Goal: Task Accomplishment & Management: Manage account settings

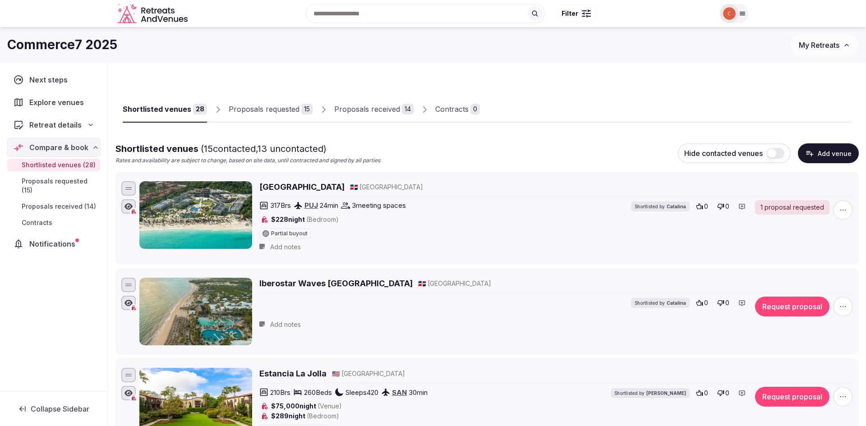
click at [351, 109] on div "Proposals received" at bounding box center [367, 109] width 66 height 11
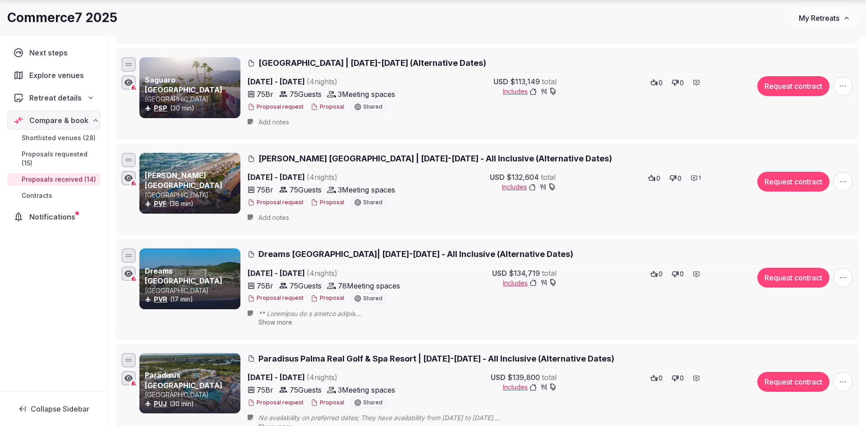
scroll to position [633, 0]
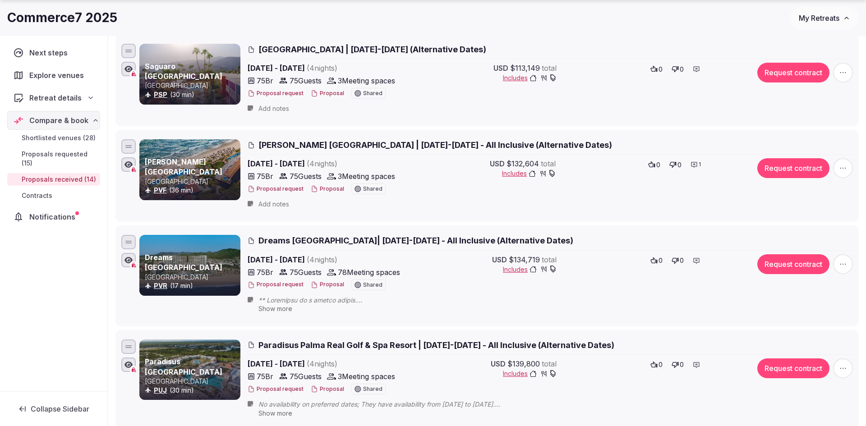
click at [327, 187] on button "Proposal" at bounding box center [327, 189] width 33 height 8
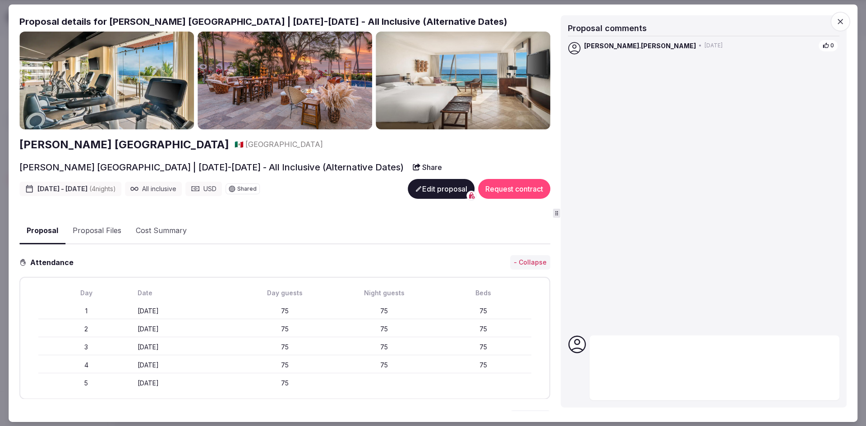
click at [430, 189] on button "Edit proposal" at bounding box center [441, 189] width 67 height 20
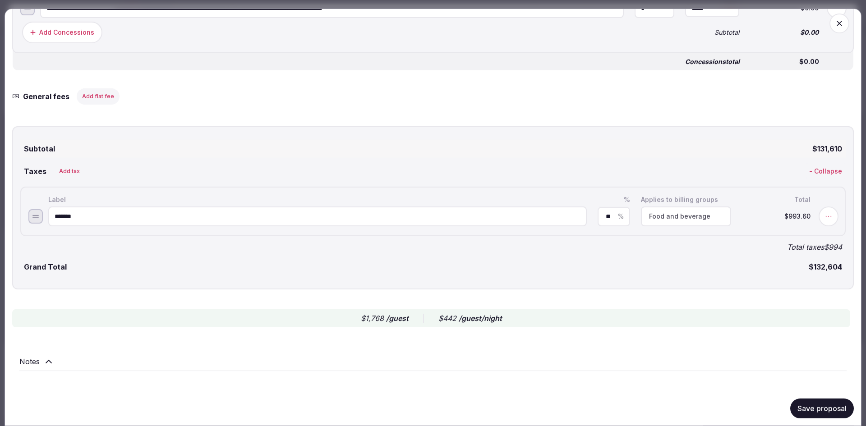
scroll to position [2003, 0]
click at [47, 357] on icon at bounding box center [48, 362] width 11 height 11
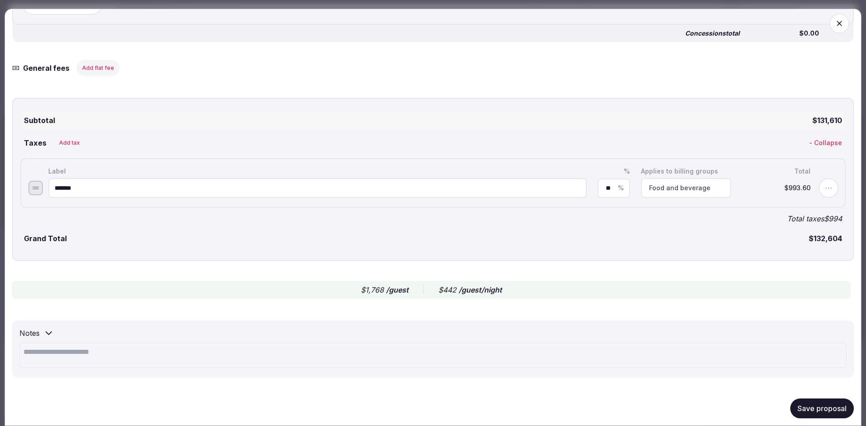
scroll to position [2031, 0]
click at [54, 331] on div "Notes" at bounding box center [433, 349] width 842 height 57
click at [54, 347] on textarea at bounding box center [432, 355] width 827 height 25
paste textarea "**********"
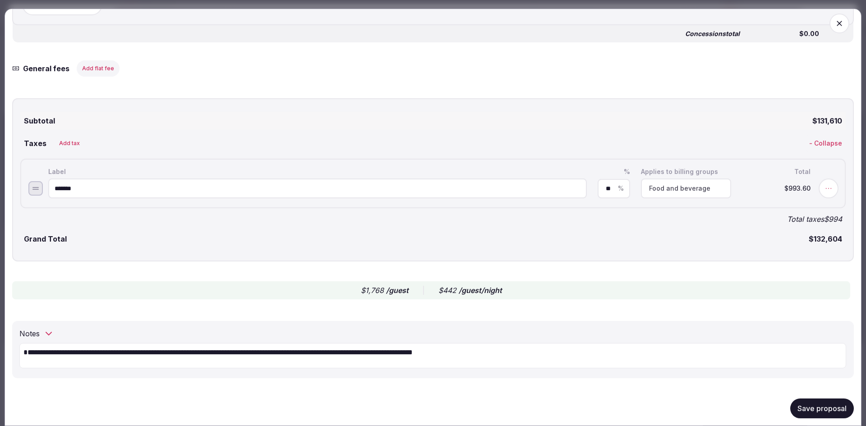
click at [32, 345] on textarea "**********" at bounding box center [432, 355] width 827 height 25
click at [159, 344] on textarea "**********" at bounding box center [432, 355] width 827 height 25
drag, startPoint x: 308, startPoint y: 344, endPoint x: 388, endPoint y: 342, distance: 80.3
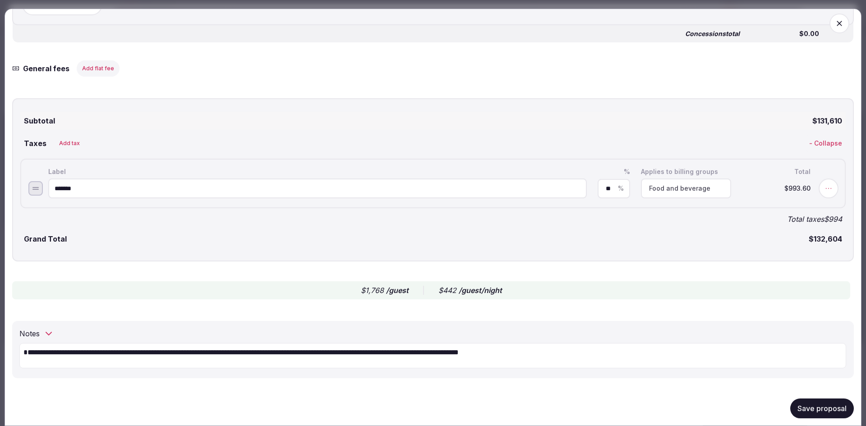
click at [388, 343] on textarea "**********" at bounding box center [432, 355] width 827 height 25
drag, startPoint x: 388, startPoint y: 344, endPoint x: 493, endPoint y: 345, distance: 105.1
click at [493, 345] on textarea "**********" at bounding box center [432, 355] width 827 height 25
click at [403, 344] on textarea "**********" at bounding box center [432, 355] width 827 height 25
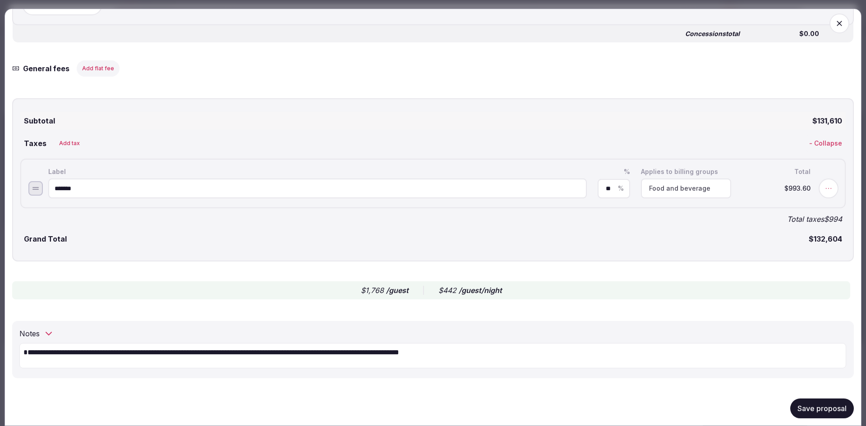
click at [403, 344] on textarea "**********" at bounding box center [432, 355] width 827 height 25
click at [392, 343] on textarea "**********" at bounding box center [432, 355] width 827 height 25
type textarea "**********"
click at [422, 328] on div "Notes" at bounding box center [432, 333] width 827 height 11
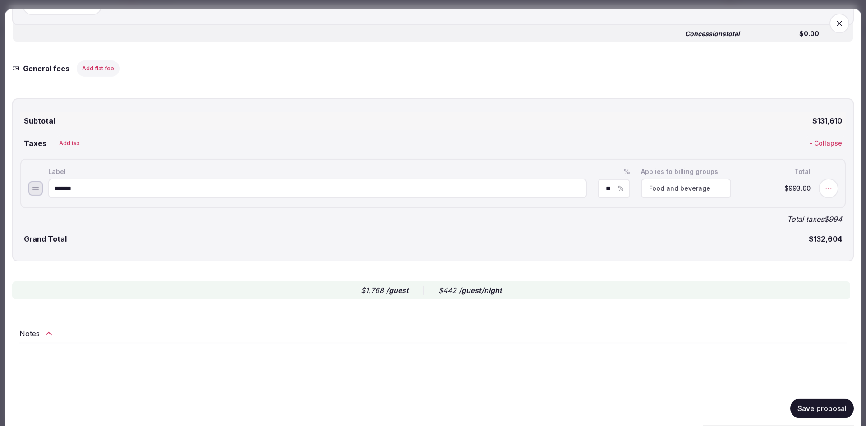
scroll to position [2003, 0]
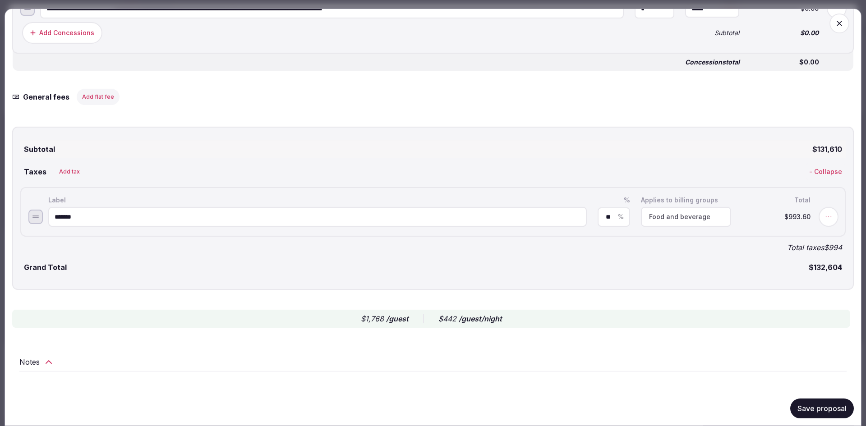
click at [51, 357] on icon at bounding box center [48, 362] width 11 height 11
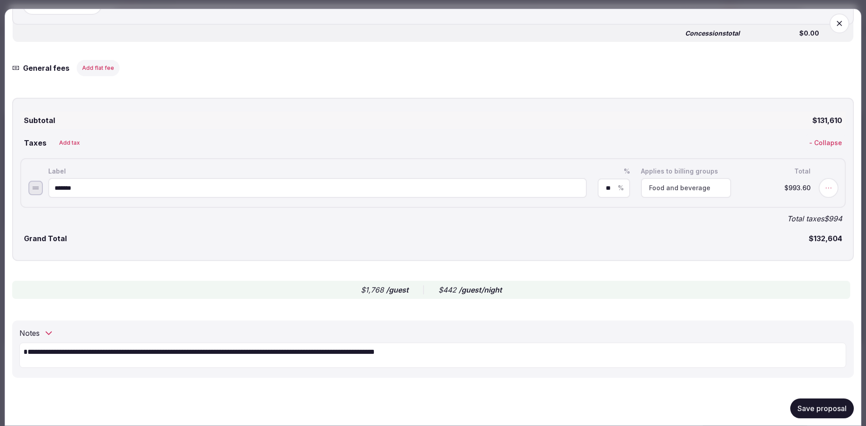
scroll to position [2031, 0]
click at [823, 400] on button "Save proposal" at bounding box center [822, 409] width 64 height 20
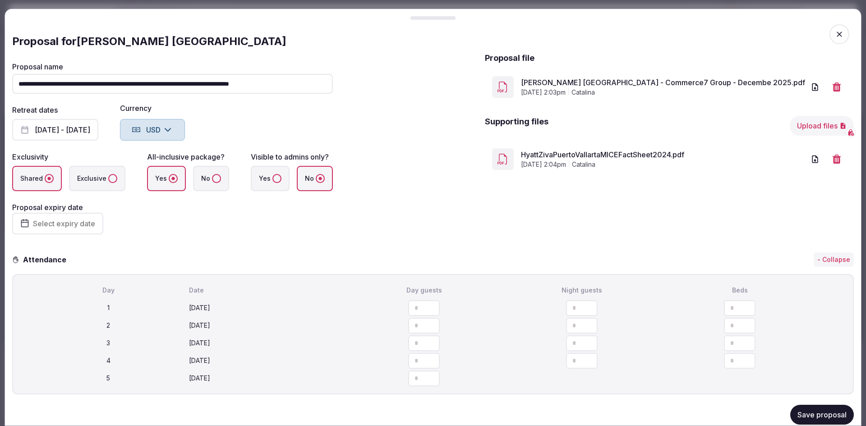
click at [836, 35] on icon "button" at bounding box center [839, 34] width 9 height 9
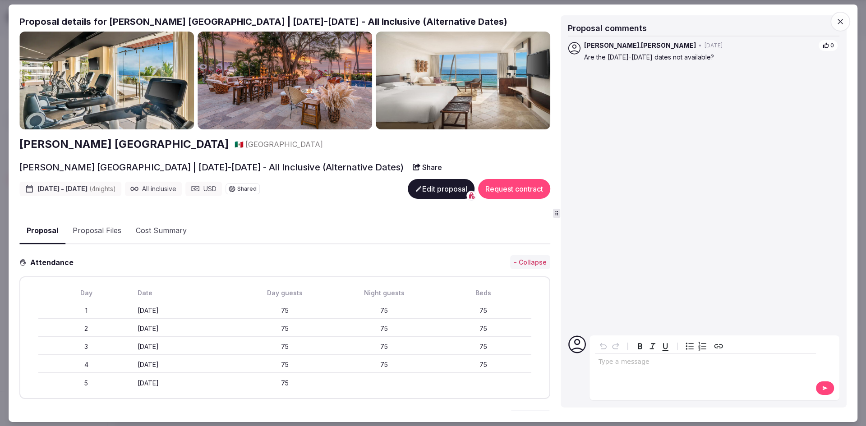
click at [844, 23] on icon "button" at bounding box center [840, 21] width 9 height 9
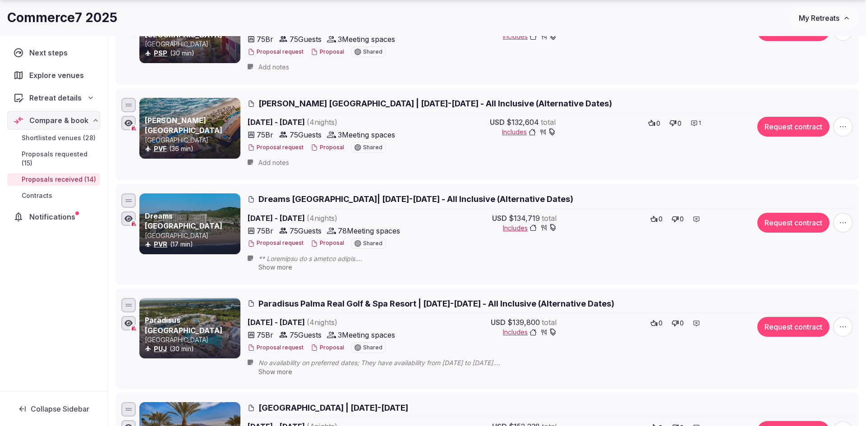
scroll to position [676, 0]
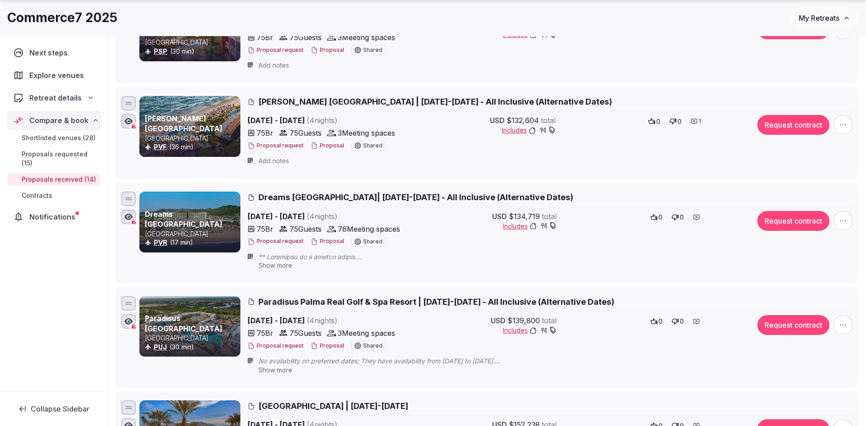
click at [334, 238] on button "Proposal" at bounding box center [327, 242] width 33 height 8
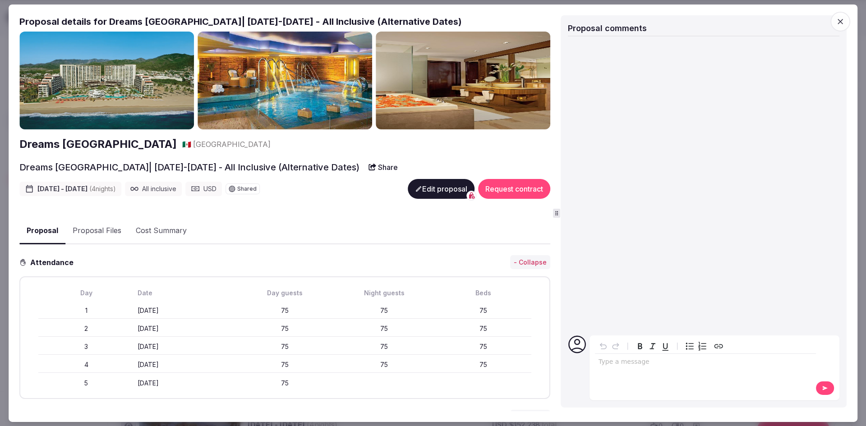
click at [430, 188] on button "Edit proposal" at bounding box center [441, 189] width 67 height 20
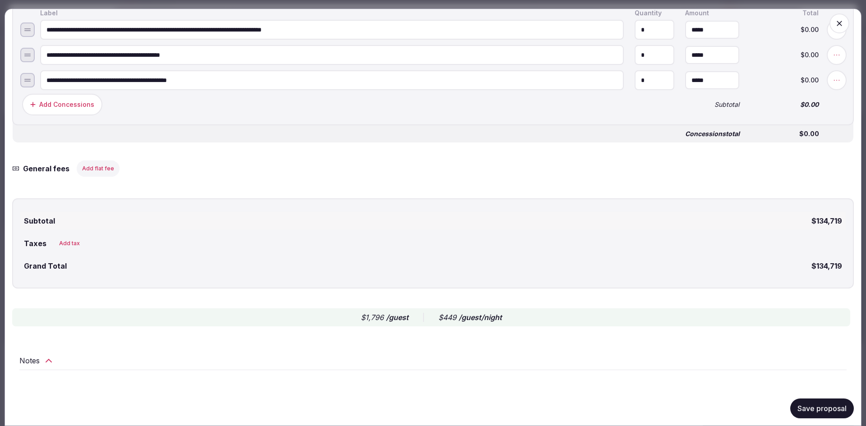
scroll to position [1653, 0]
click at [49, 356] on icon at bounding box center [48, 361] width 11 height 11
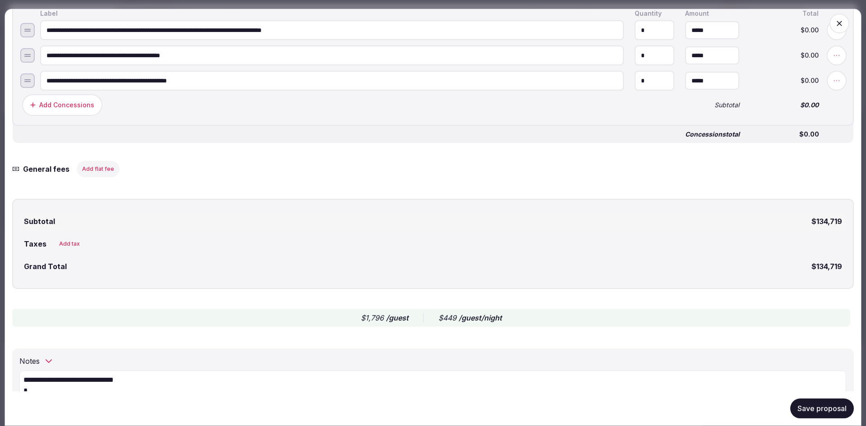
scroll to position [1715, 0]
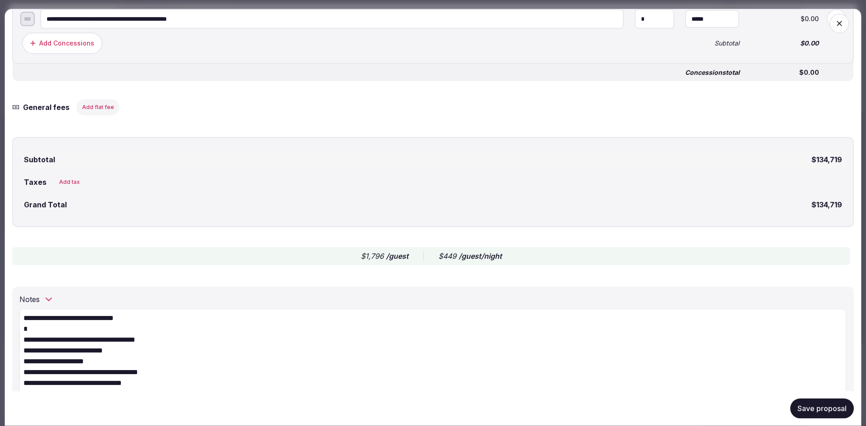
drag, startPoint x: 44, startPoint y: 324, endPoint x: 16, endPoint y: 308, distance: 32.3
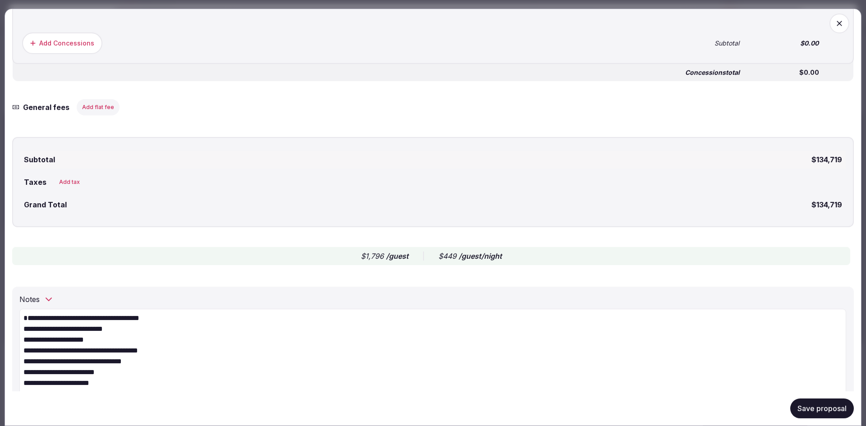
scroll to position [1681, 0]
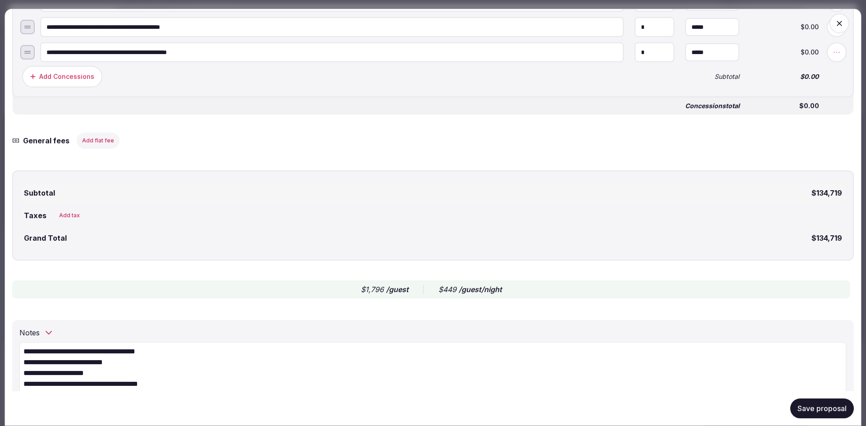
type textarea "**********"
click at [815, 413] on button "Save proposal" at bounding box center [822, 409] width 64 height 20
click at [840, 23] on icon "button" at bounding box center [839, 23] width 5 height 5
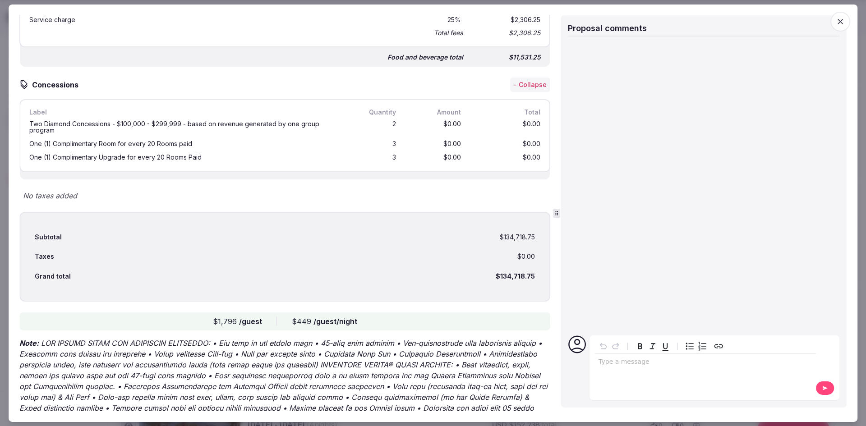
scroll to position [1220, 0]
click at [837, 22] on icon "button" at bounding box center [840, 21] width 9 height 9
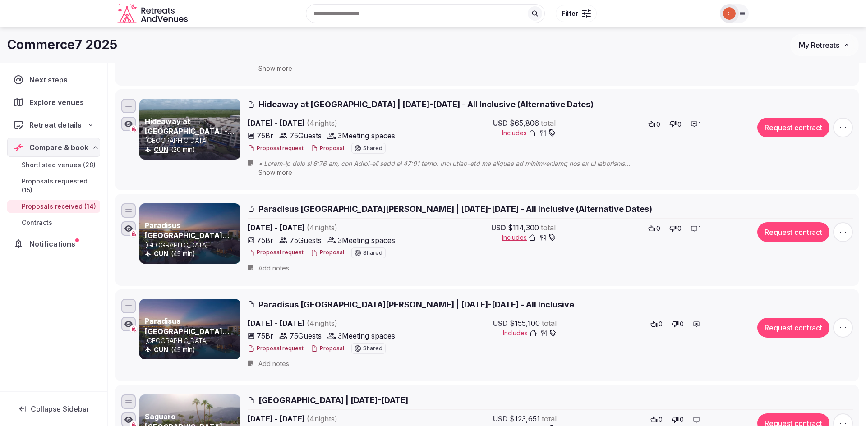
scroll to position [69, 0]
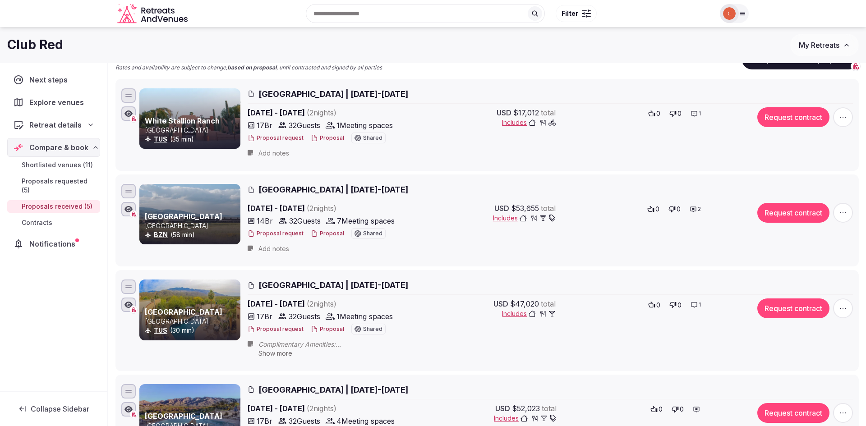
scroll to position [83, 0]
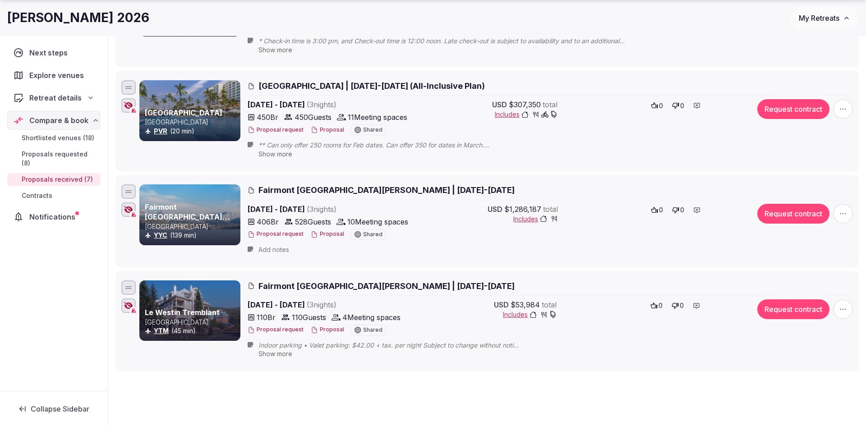
scroll to position [532, 0]
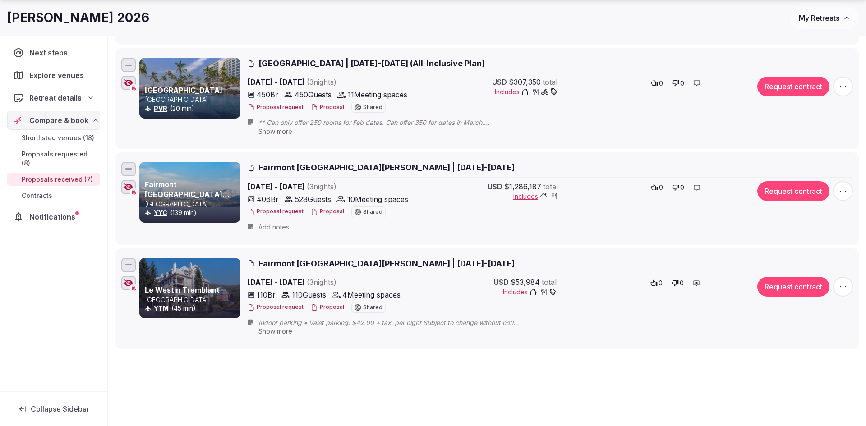
click at [318, 304] on icon at bounding box center [314, 307] width 7 height 7
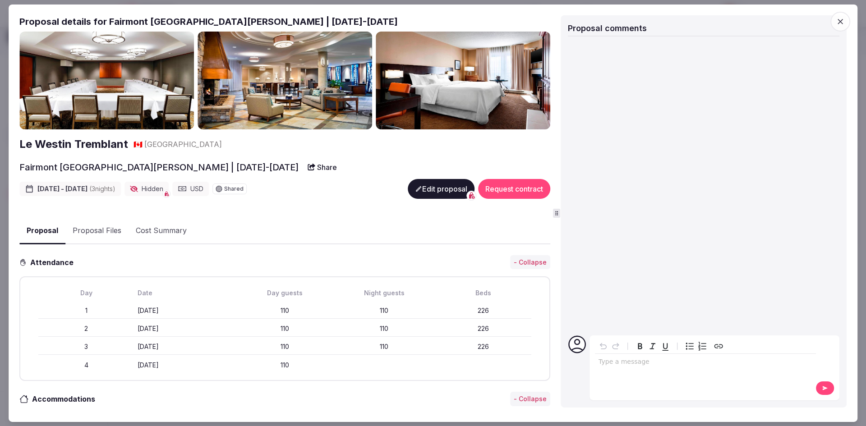
click at [437, 191] on button "Edit proposal" at bounding box center [441, 189] width 67 height 20
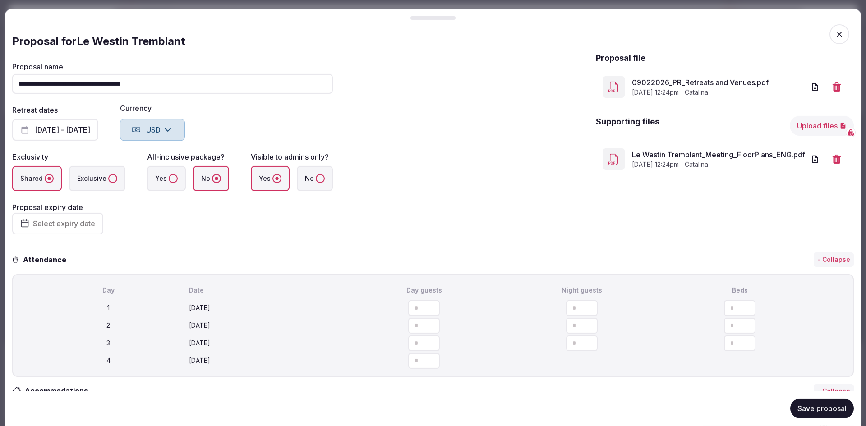
scroll to position [0, 0]
drag, startPoint x: 191, startPoint y: 40, endPoint x: 80, endPoint y: 44, distance: 111.0
click at [80, 44] on div "Proposal for Le Westin Tremblant" at bounding box center [433, 41] width 842 height 14
copy div "Le Westin Tremblant"
drag, startPoint x: 108, startPoint y: 83, endPoint x: 0, endPoint y: 83, distance: 108.2
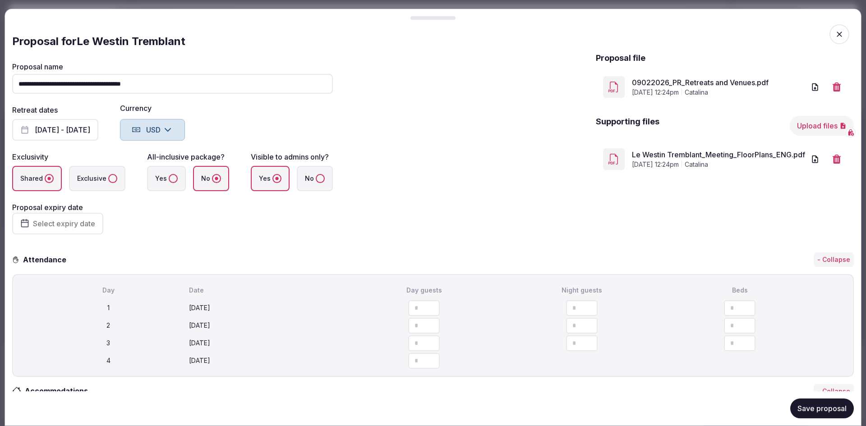
click at [0, 83] on body "Search Popular Destinations Toscana, Italy Riviera Maya, Mexico Indonesia, Bali…" at bounding box center [433, 152] width 866 height 975
paste input "text"
type input "**********"
click at [798, 409] on button "Save proposal" at bounding box center [822, 409] width 64 height 20
click at [840, 33] on icon "button" at bounding box center [839, 34] width 9 height 9
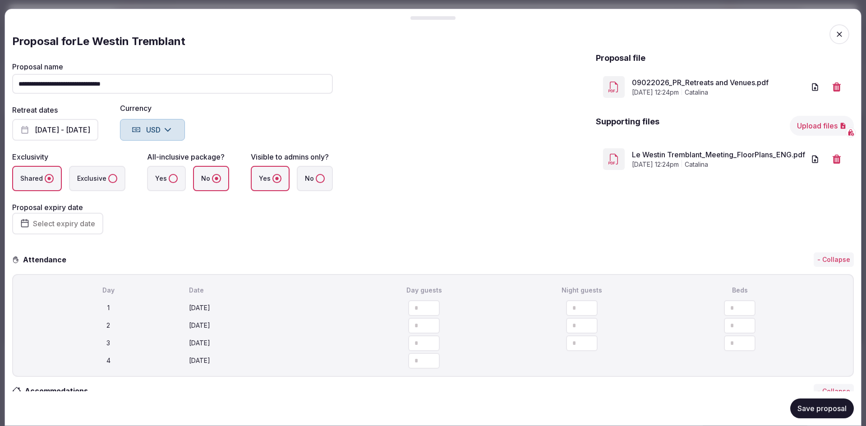
scroll to position [334, 0]
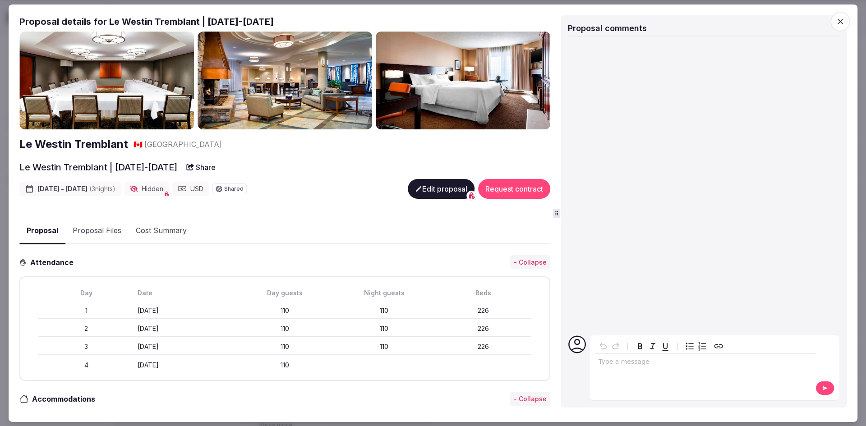
click at [838, 24] on icon "button" at bounding box center [840, 21] width 9 height 9
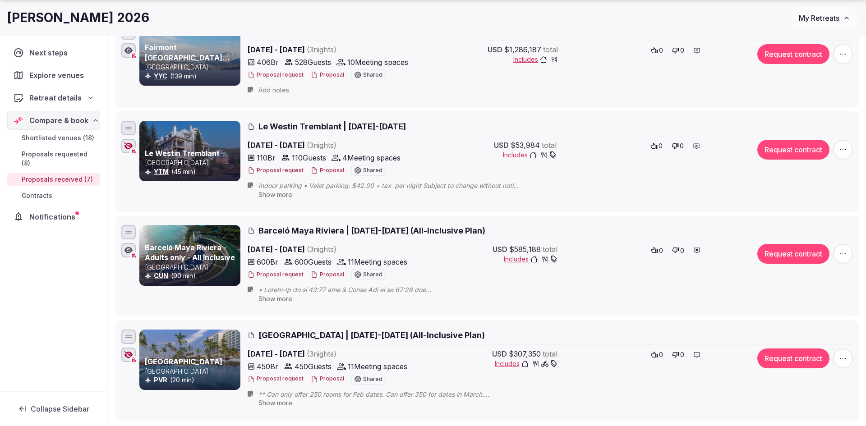
scroll to position [462, 0]
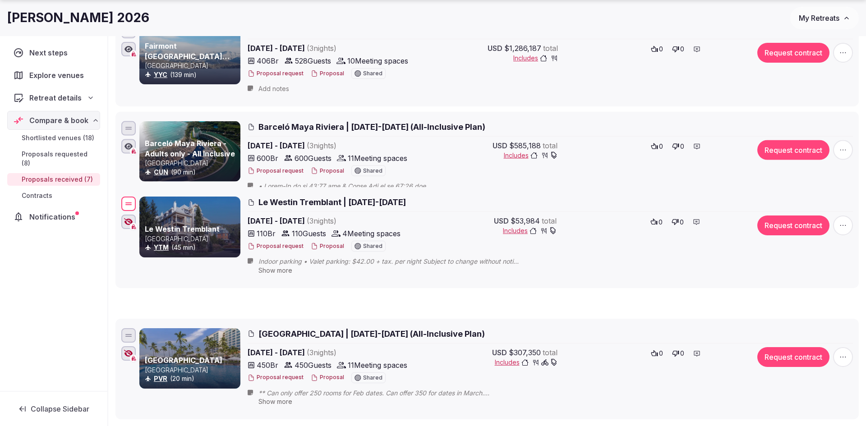
drag, startPoint x: 133, startPoint y: 124, endPoint x: 127, endPoint y: 201, distance: 76.4
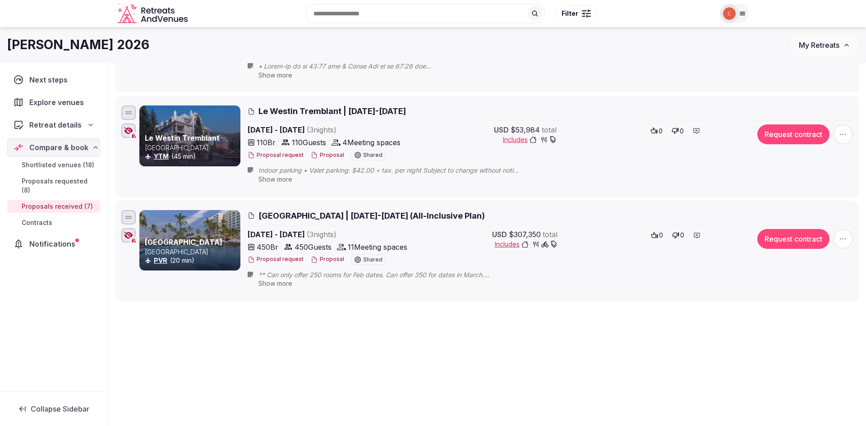
scroll to position [580, 0]
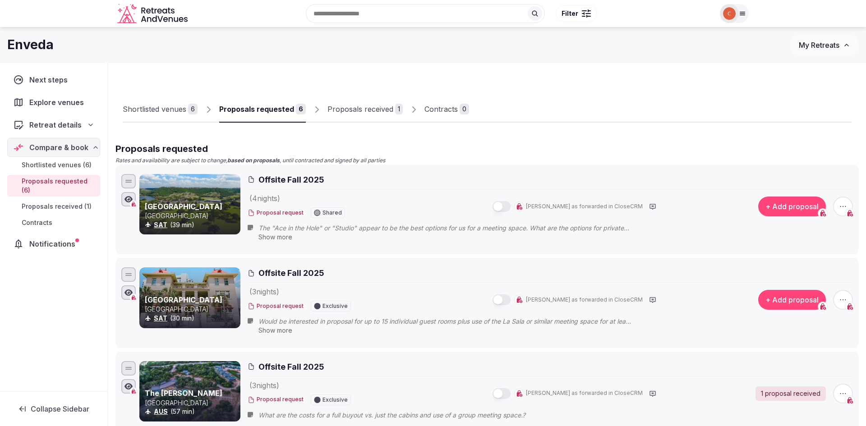
scroll to position [60, 0]
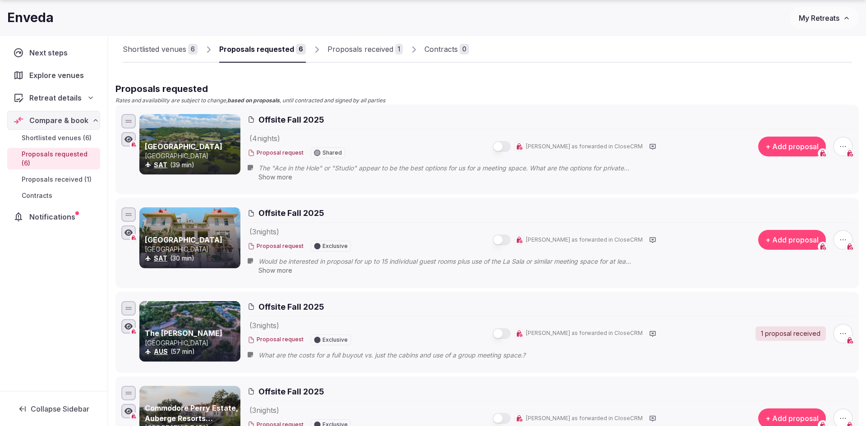
click at [385, 48] on div "Proposals received" at bounding box center [360, 49] width 66 height 11
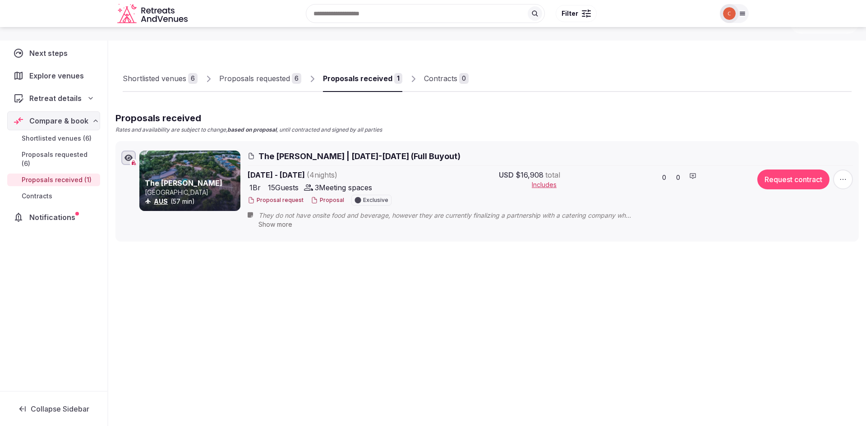
scroll to position [31, 0]
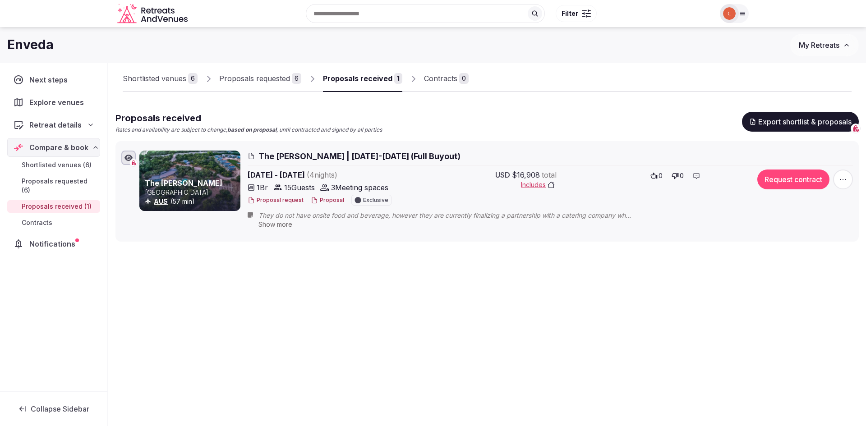
click at [276, 82] on div "Proposals requested" at bounding box center [254, 78] width 71 height 11
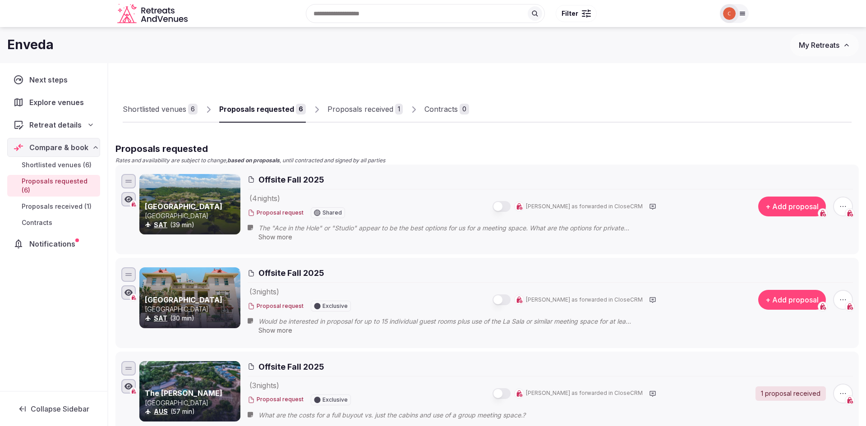
click at [190, 111] on div "6" at bounding box center [192, 109] width 9 height 11
